Goal: Book appointment/travel/reservation

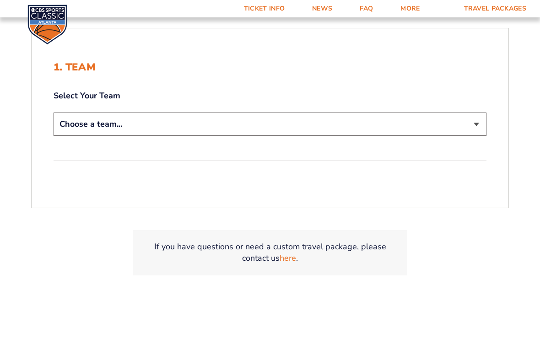
scroll to position [210, 0]
click at [81, 124] on select "Choose a team... [US_STATE] Wildcats [US_STATE] State Buckeyes [US_STATE] Tar H…" at bounding box center [270, 124] width 433 height 23
select select "12956"
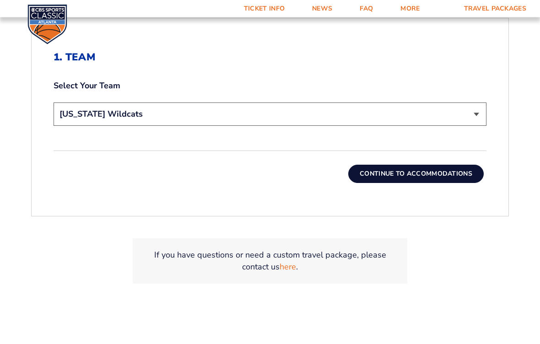
scroll to position [285, 0]
click at [388, 169] on button "Continue To Accommodations" at bounding box center [415, 174] width 135 height 18
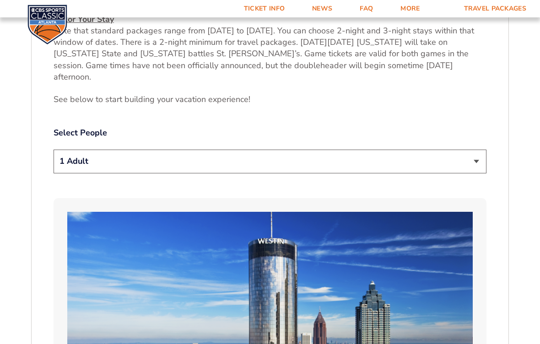
scroll to position [441, 0]
click at [469, 152] on select "1 Adult 2 Adults 3 Adults 4 Adults 2 Adults + 1 Child 2 Adults + 2 Children 2 A…" at bounding box center [270, 161] width 433 height 23
select select "2 Adults"
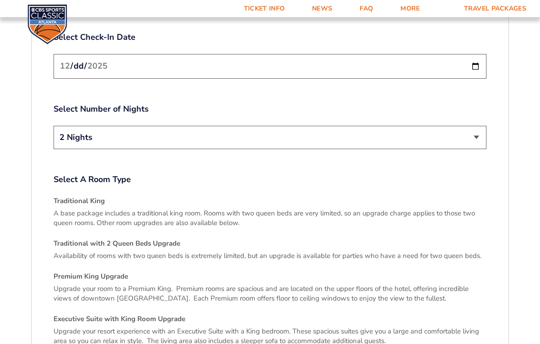
scroll to position [1189, 0]
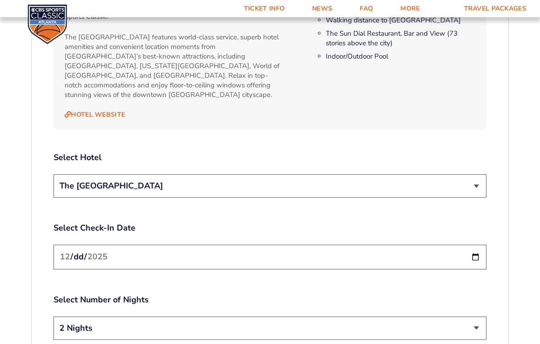
click at [477, 175] on select "The [GEOGRAPHIC_DATA]" at bounding box center [270, 186] width 433 height 23
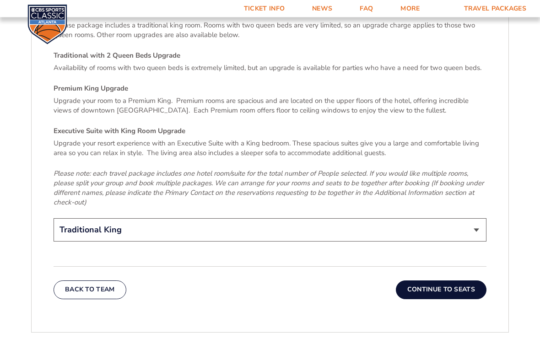
scroll to position [1378, 0]
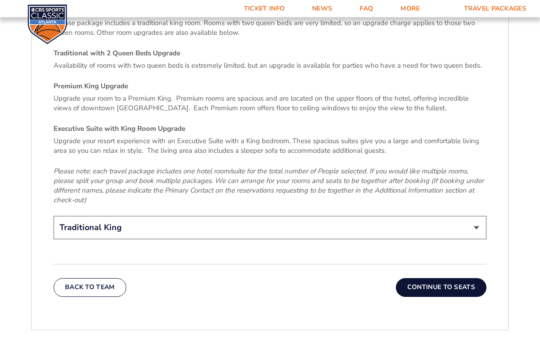
click at [456, 279] on button "Continue To Seats" at bounding box center [441, 288] width 91 height 18
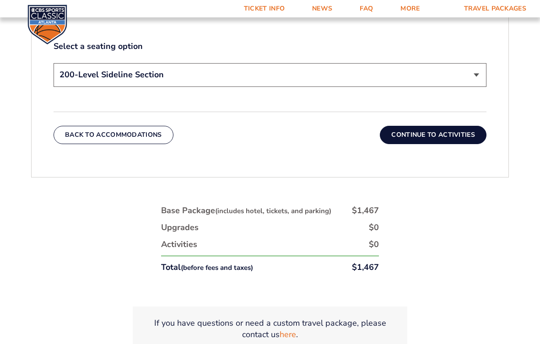
scroll to position [526, 0]
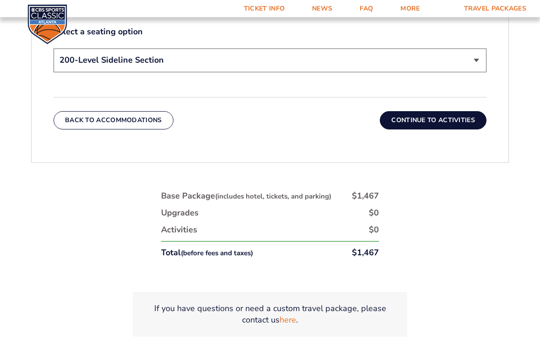
click at [443, 121] on button "Continue To Activities" at bounding box center [433, 121] width 107 height 18
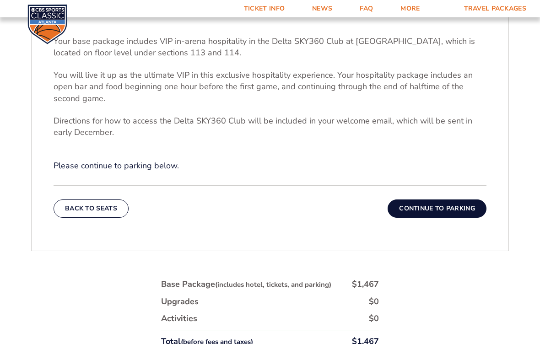
scroll to position [329, 0]
click at [451, 210] on button "Continue To Parking" at bounding box center [437, 208] width 99 height 18
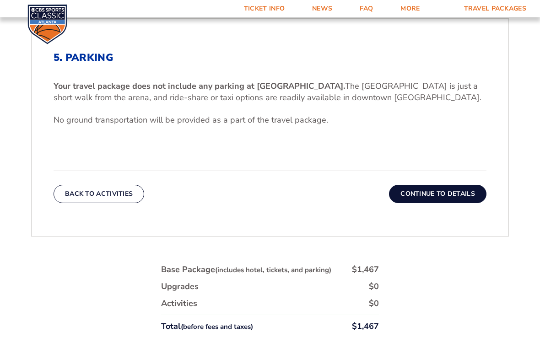
scroll to position [284, 0]
click at [440, 195] on button "Continue To Details" at bounding box center [437, 194] width 97 height 18
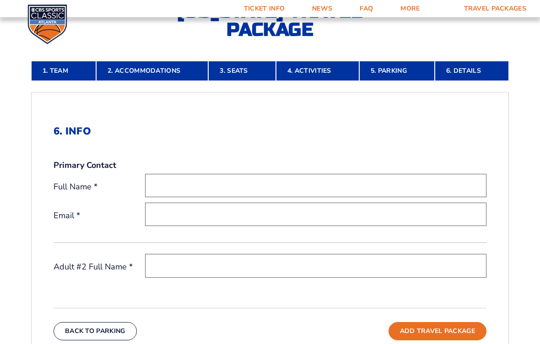
scroll to position [211, 0]
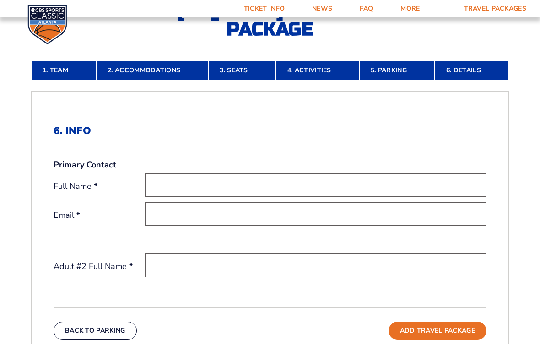
click at [244, 73] on link "3. Seats" at bounding box center [241, 70] width 67 height 20
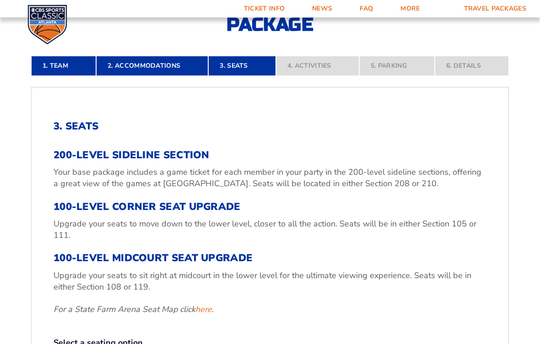
scroll to position [216, 0]
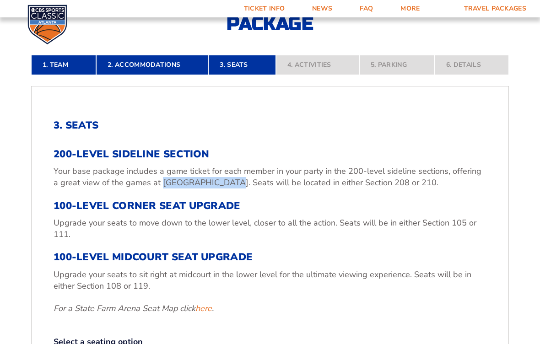
click at [472, 70] on nav "1. Team 2. Accommodations 3. Seats 4. Activities 5. Parking 6. Details" at bounding box center [270, 65] width 478 height 20
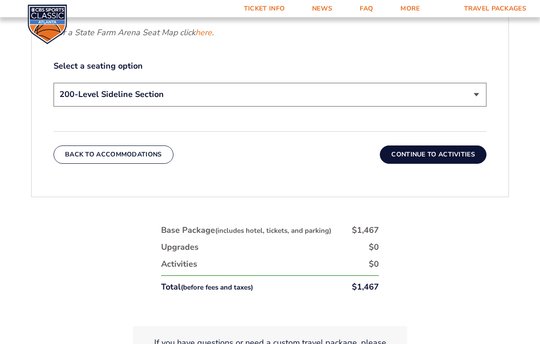
scroll to position [493, 0]
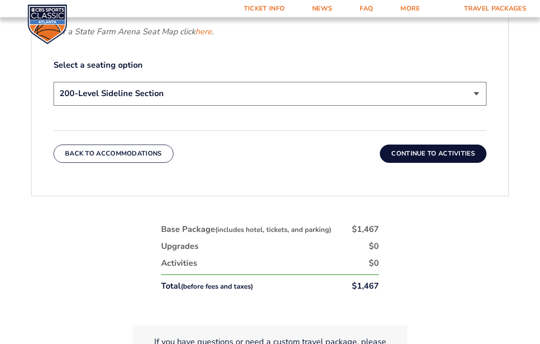
click at [428, 156] on button "Continue To Activities" at bounding box center [433, 154] width 107 height 18
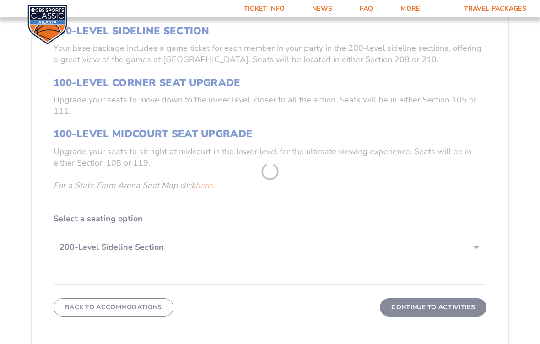
scroll to position [162, 0]
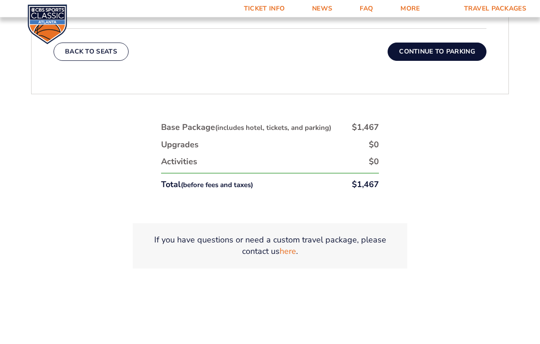
click at [454, 54] on button "Continue To Parking" at bounding box center [437, 52] width 99 height 18
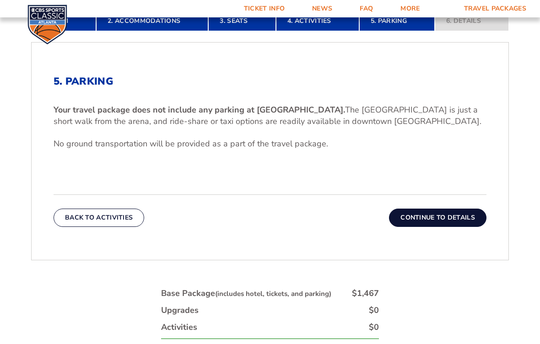
click at [432, 222] on button "Continue To Details" at bounding box center [437, 218] width 97 height 18
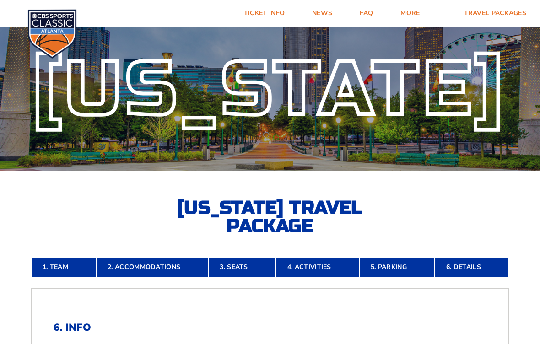
scroll to position [0, 0]
